Goal: Check status: Check status

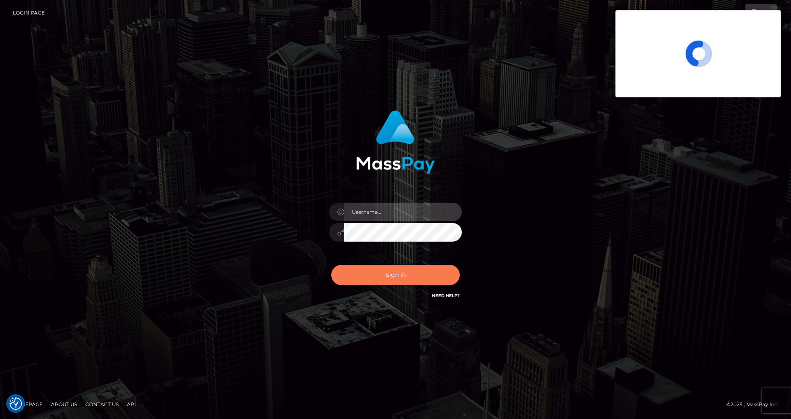
type input "[PERSON_NAME].silversocial"
click at [404, 278] on button "Sign in" at bounding box center [395, 275] width 129 height 20
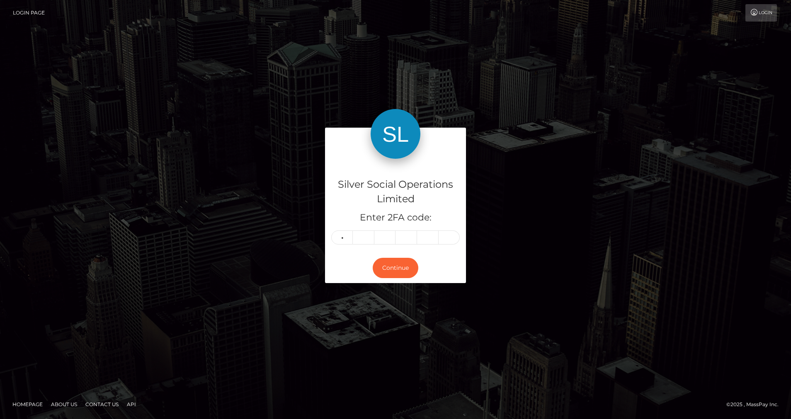
type input "5"
type input "4"
type input "1"
type input "6"
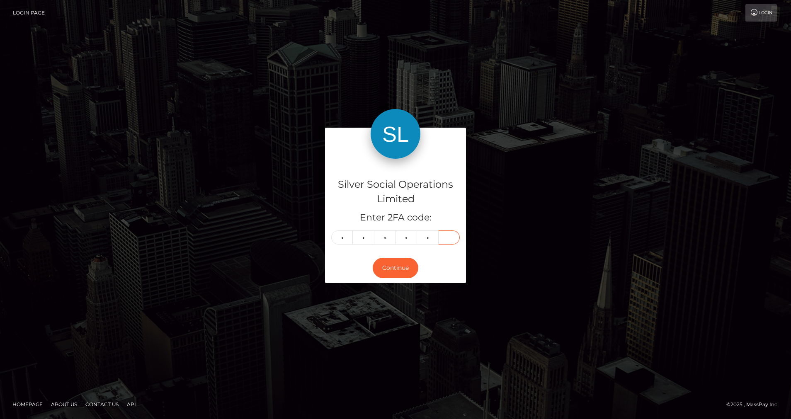
type input "0"
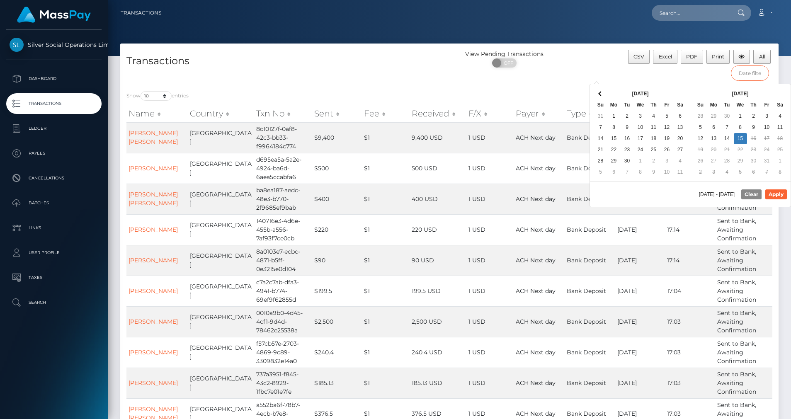
click at [751, 73] on input "text" at bounding box center [750, 73] width 38 height 15
click at [718, 190] on div "10/15/2025 - 10/15/2025 Clear Apply" at bounding box center [690, 194] width 201 height 25
click at [718, 193] on span "10/15/2025 - 10/15/2025" at bounding box center [718, 194] width 39 height 5
click at [743, 75] on input "text" at bounding box center [750, 73] width 38 height 15
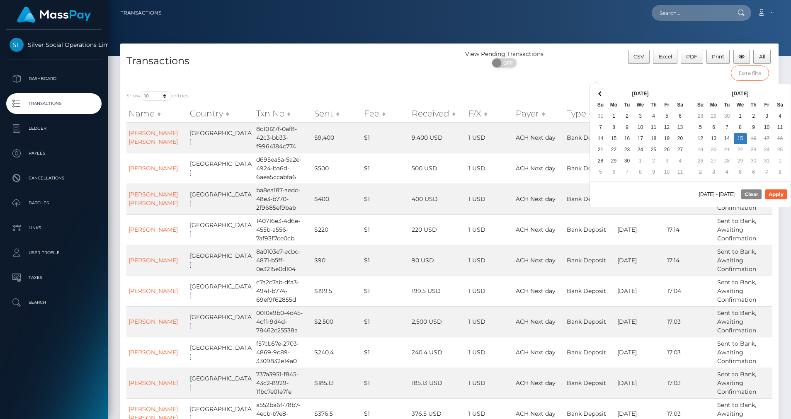
click at [743, 75] on input "text" at bounding box center [750, 73] width 38 height 15
click at [703, 154] on td "19" at bounding box center [700, 149] width 13 height 11
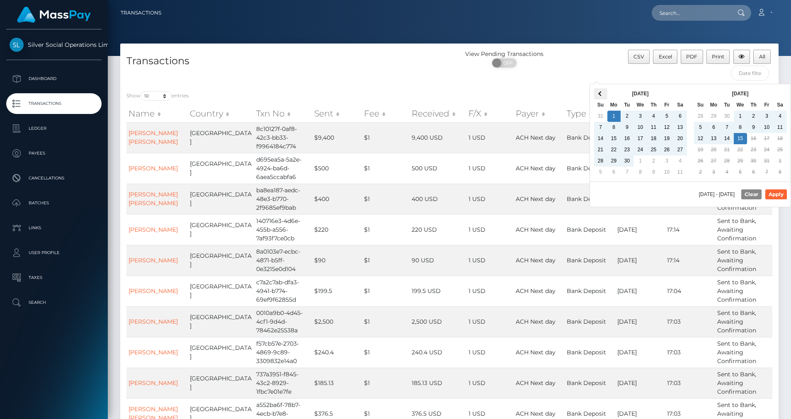
click at [606, 95] on th at bounding box center [600, 93] width 13 height 11
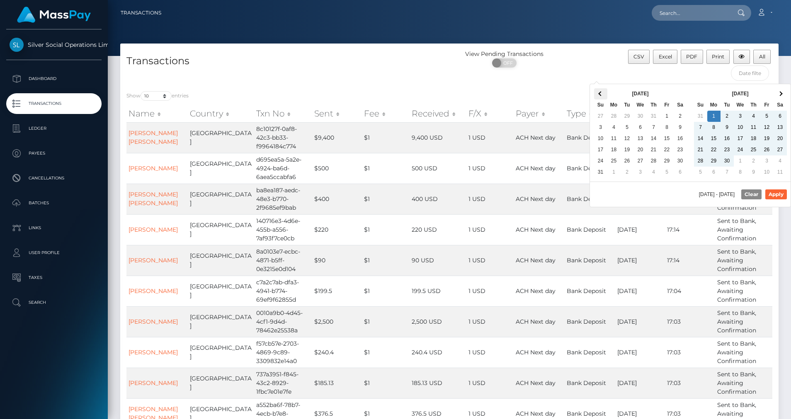
click at [605, 95] on th at bounding box center [600, 93] width 13 height 11
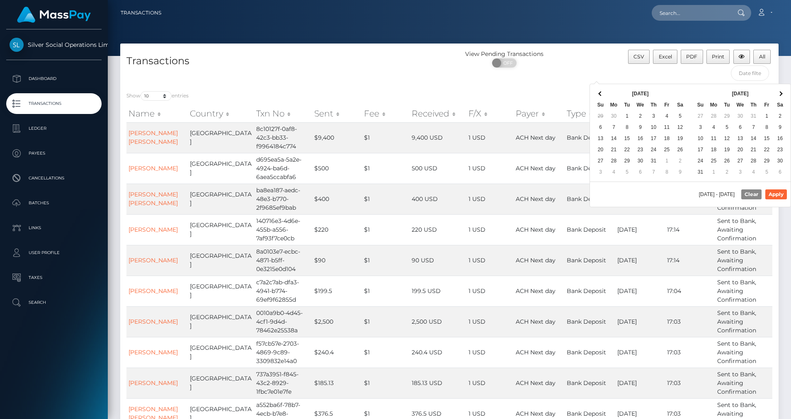
click at [605, 95] on th at bounding box center [600, 93] width 13 height 11
click at [604, 95] on th at bounding box center [600, 93] width 13 height 11
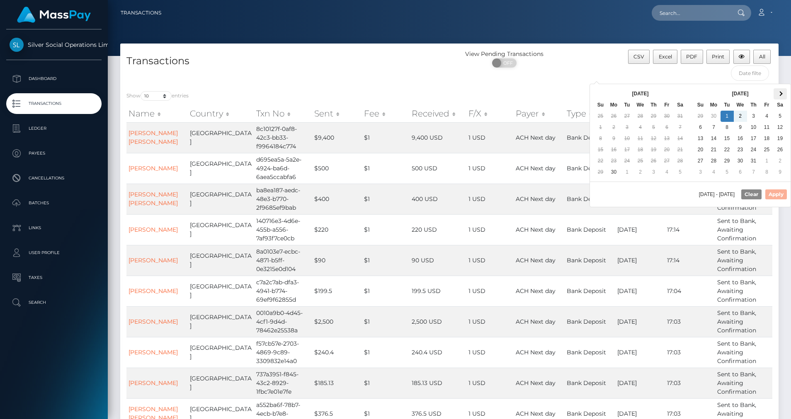
click at [784, 92] on th at bounding box center [780, 93] width 13 height 11
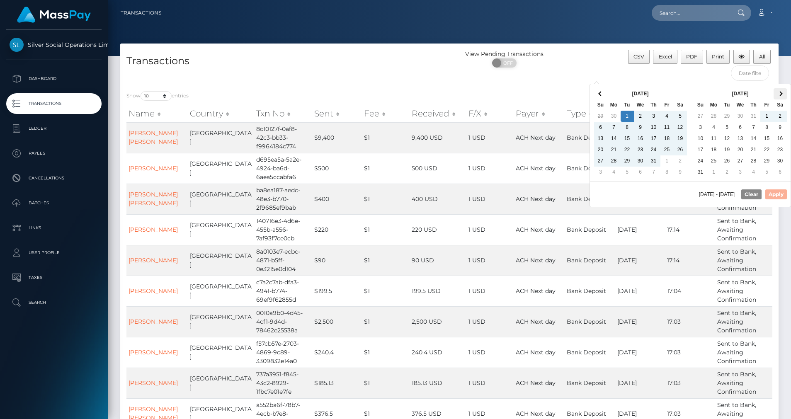
click at [782, 91] on th at bounding box center [780, 93] width 13 height 11
click at [779, 92] on span at bounding box center [780, 93] width 5 height 5
